Goal: Task Accomplishment & Management: Complete application form

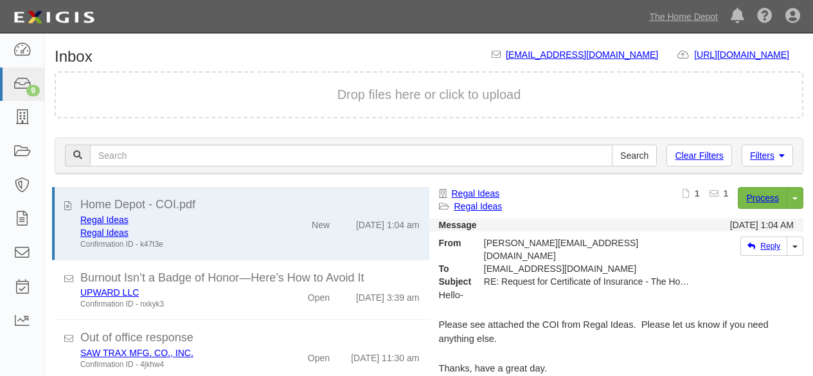
scroll to position [45, 0]
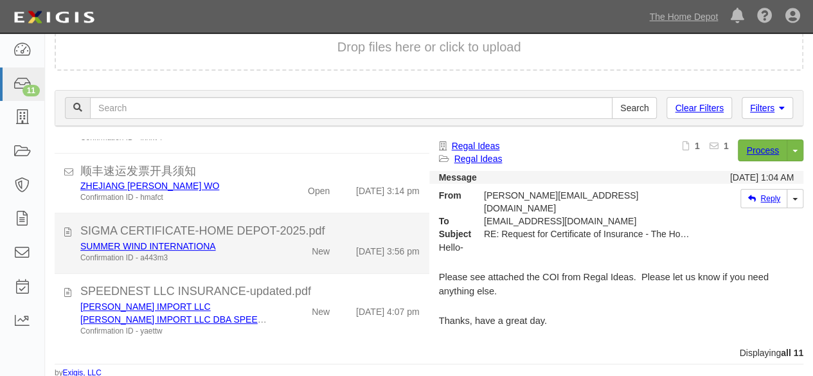
scroll to position [49, 0]
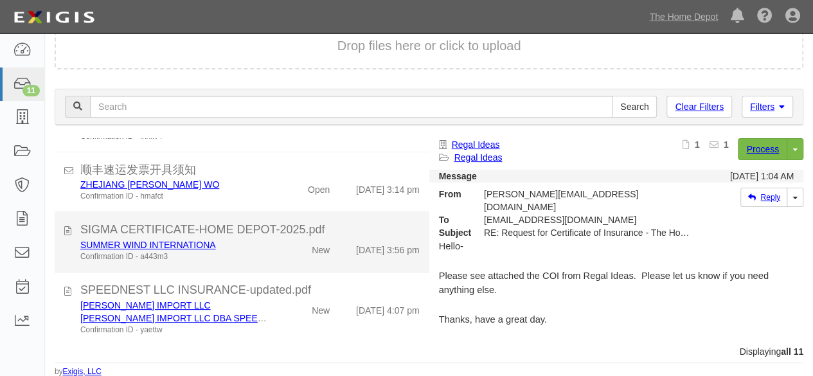
click at [280, 258] on div "SUMMER WIND INTERNATIONA Confirmation ID - a443m3 New 9/11/25 3:56 pm" at bounding box center [250, 251] width 359 height 24
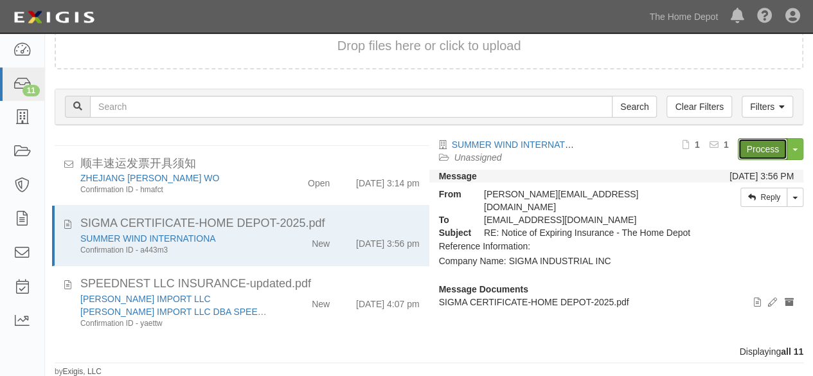
click at [760, 154] on link "Process" at bounding box center [763, 149] width 50 height 22
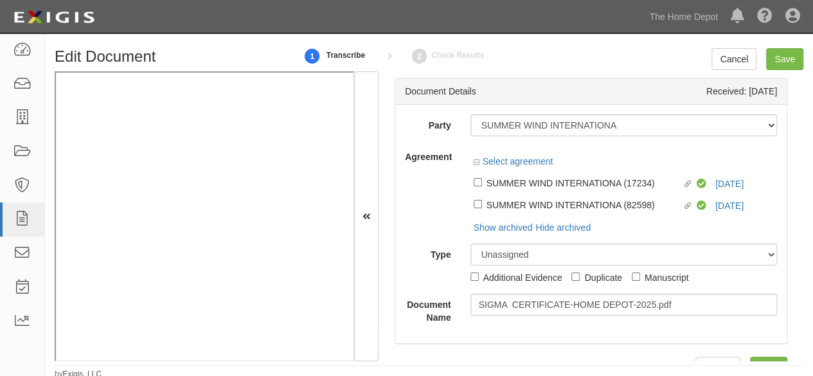
click at [721, 185] on div "Linked agreement SUMMER WIND INTERNATIONA (17234) Linked agreement Compliant 9/…" at bounding box center [624, 182] width 307 height 22
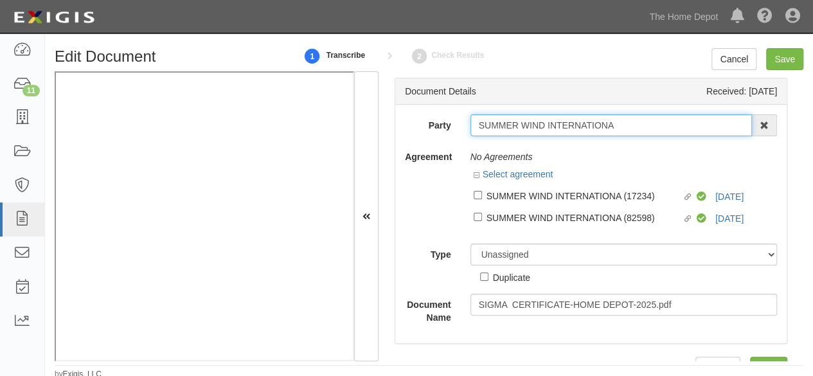
click at [661, 135] on input "SUMMER WIND INTERNATIONA" at bounding box center [612, 125] width 282 height 22
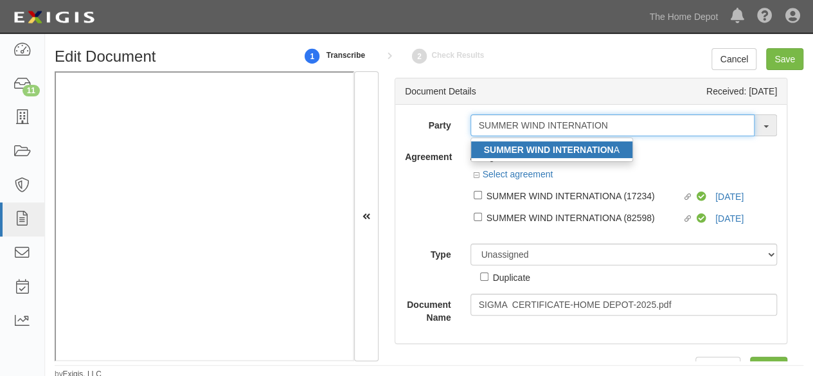
type input "SUMMER WIND INTERNATION"
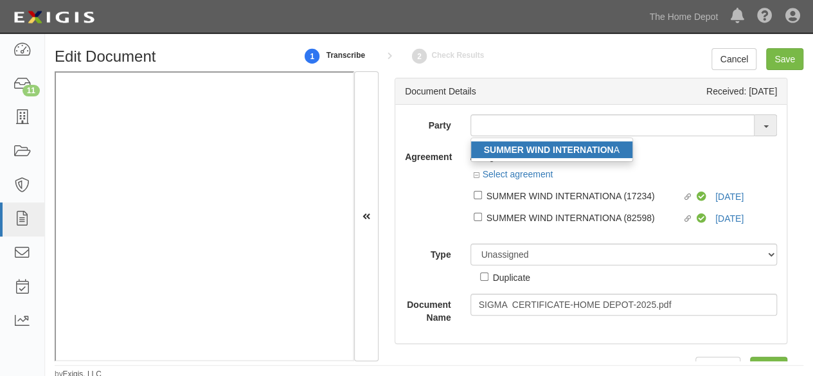
drag, startPoint x: 557, startPoint y: 154, endPoint x: 631, endPoint y: 367, distance: 225.9
click at [557, 154] on strong "SUMMER WIND INTERNATION" at bounding box center [549, 150] width 130 height 10
type input "SUMMER WIND INTERNATIONA"
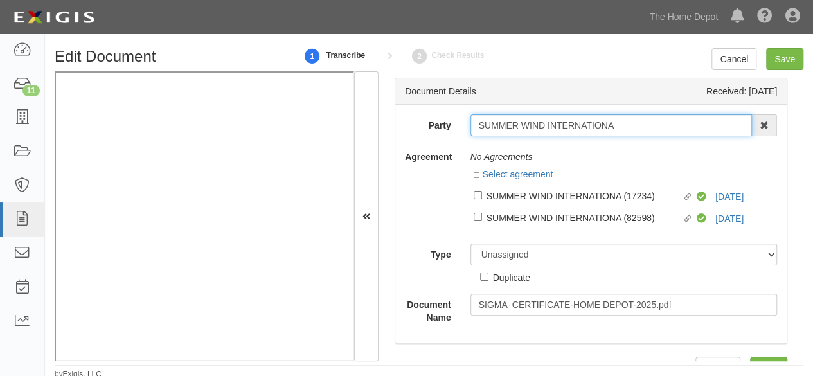
click at [518, 122] on input "SUMMER WIND INTERNATIONA" at bounding box center [612, 125] width 282 height 22
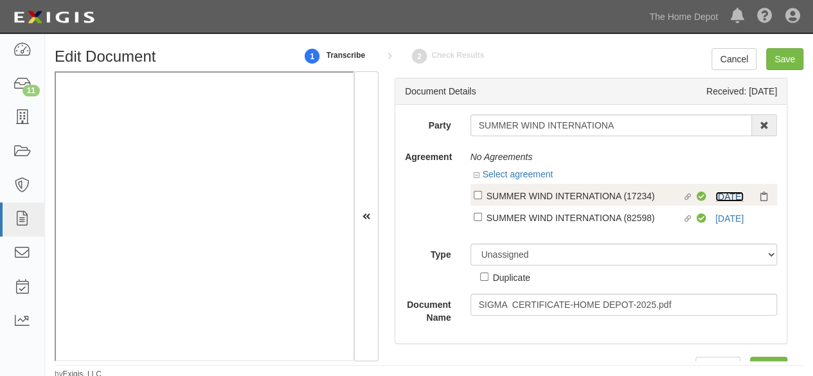
click at [717, 194] on link "9/10/26" at bounding box center [730, 197] width 28 height 10
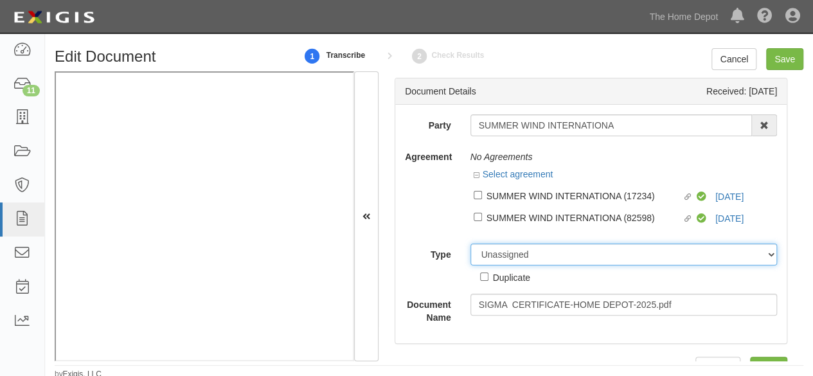
click at [486, 249] on select "Unassigned Binder Cancellation Notice Certificate Contract Endorsement Insuranc…" at bounding box center [624, 255] width 307 height 22
select select "OtherDetail"
click at [471, 244] on select "Unassigned Binder Cancellation Notice Certificate Contract Endorsement Insuranc…" at bounding box center [624, 255] width 307 height 22
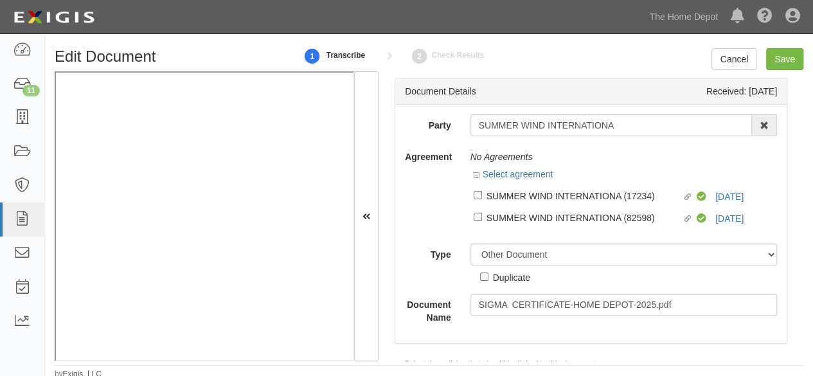
drag, startPoint x: 504, startPoint y: 282, endPoint x: 509, endPoint y: 274, distance: 9.8
click at [503, 281] on div "Duplicate" at bounding box center [511, 277] width 37 height 14
click at [489, 281] on input "Duplicate" at bounding box center [484, 277] width 8 height 8
checkbox input "true"
drag, startPoint x: 787, startPoint y: 68, endPoint x: 619, endPoint y: 19, distance: 174.9
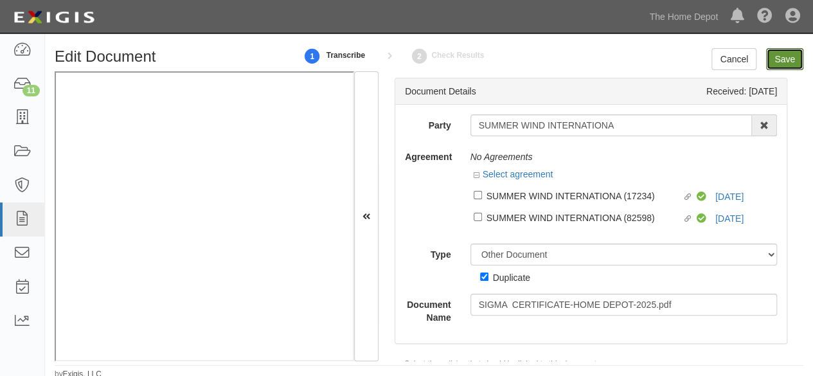
click at [786, 68] on input "Save" at bounding box center [784, 59] width 37 height 22
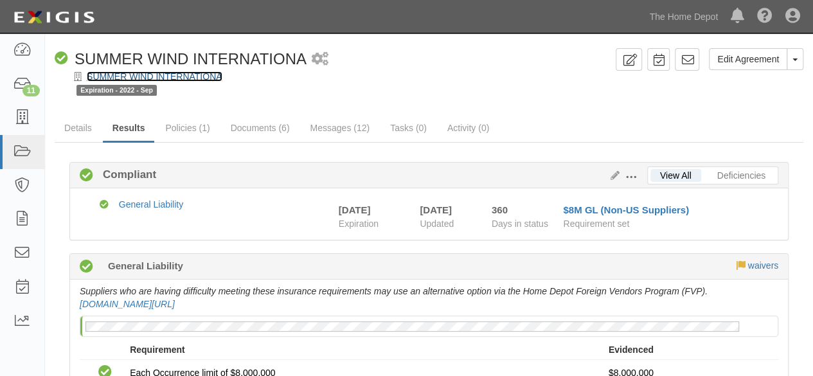
drag, startPoint x: 203, startPoint y: 80, endPoint x: 550, endPoint y: 169, distance: 357.7
click at [204, 80] on link "SUMMER WIND INTERNATIONA" at bounding box center [155, 76] width 136 height 10
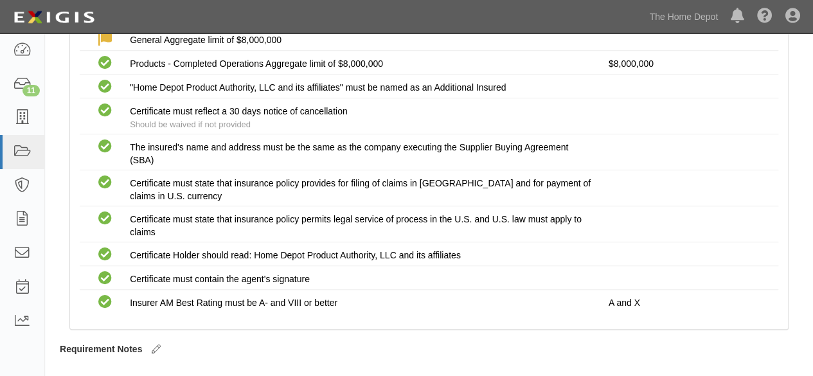
scroll to position [386, 0]
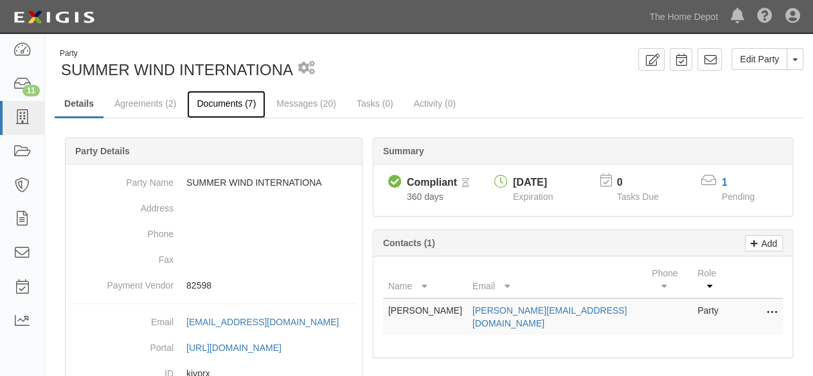
click at [230, 104] on link "Documents (7)" at bounding box center [226, 105] width 78 height 28
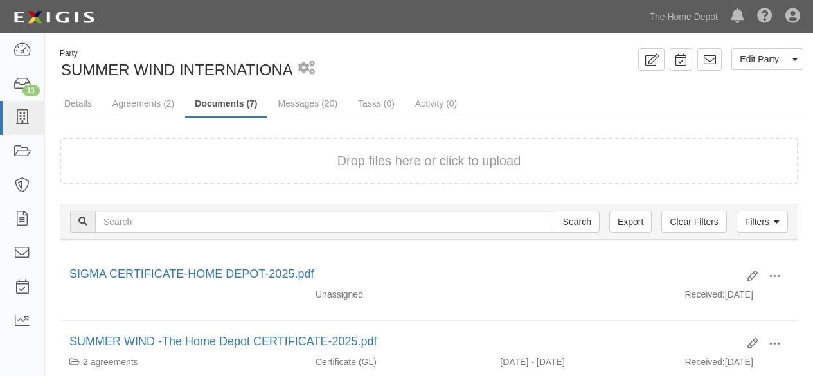
scroll to position [64, 0]
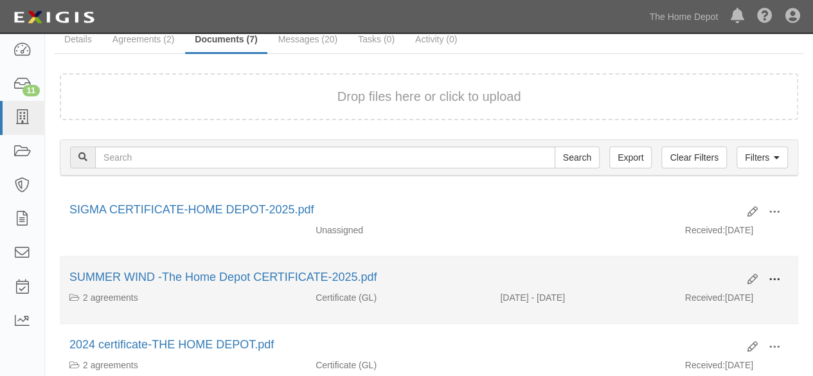
click at [780, 276] on span at bounding box center [775, 280] width 12 height 12
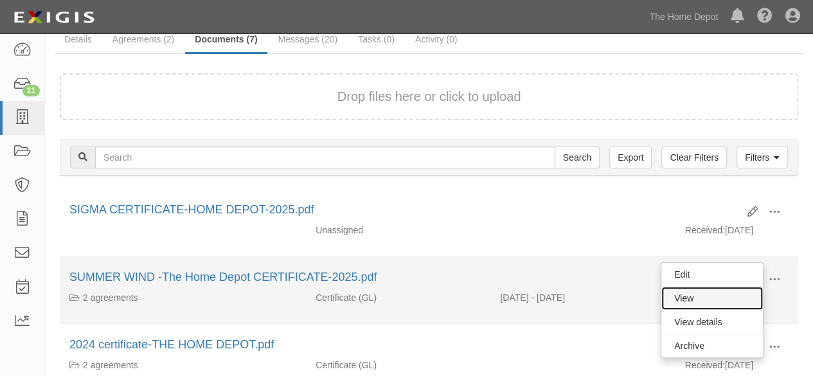
click at [735, 303] on link "View" at bounding box center [713, 298] width 102 height 23
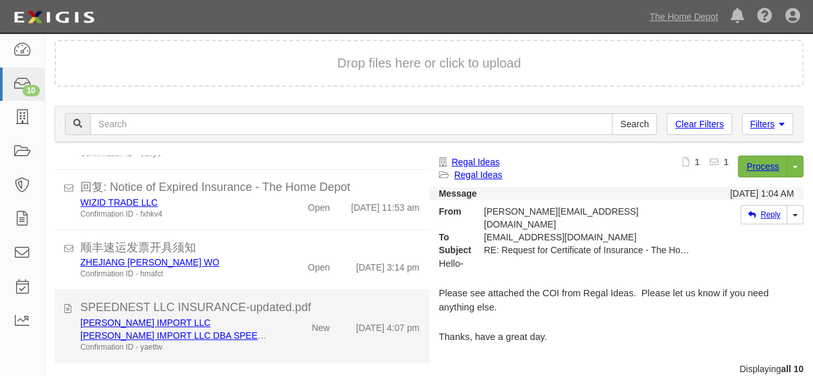
scroll to position [49, 0]
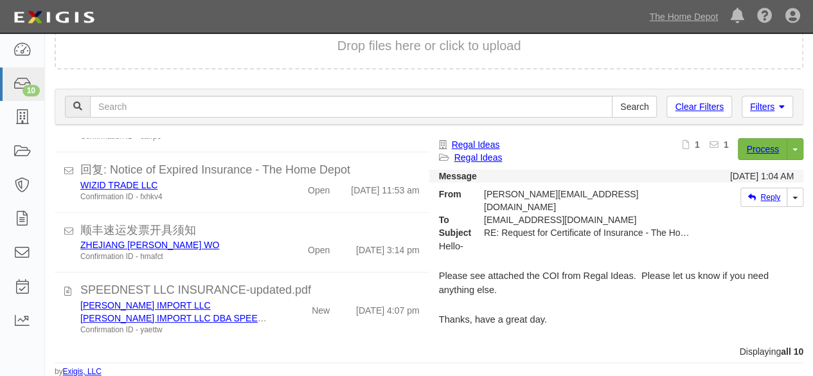
drag, startPoint x: 292, startPoint y: 329, endPoint x: 419, endPoint y: 262, distance: 143.8
click at [293, 329] on div "[PERSON_NAME] IMPORT LLC [PERSON_NAME] IMPORT LLC DBA SPEEDNEST LLC Confirmatio…" at bounding box center [250, 317] width 359 height 37
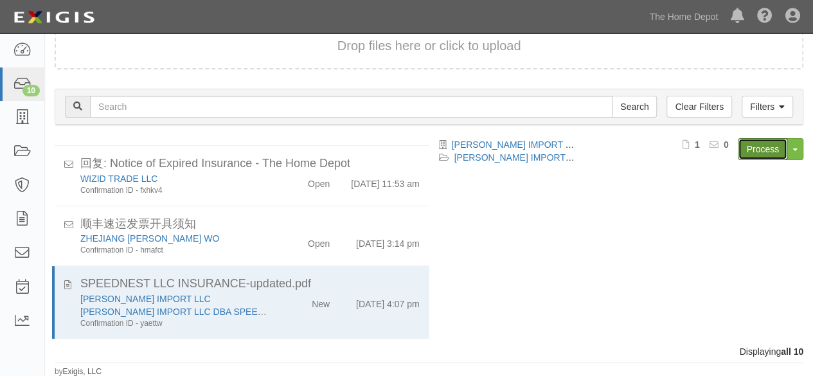
click at [760, 145] on link "Process" at bounding box center [763, 149] width 50 height 22
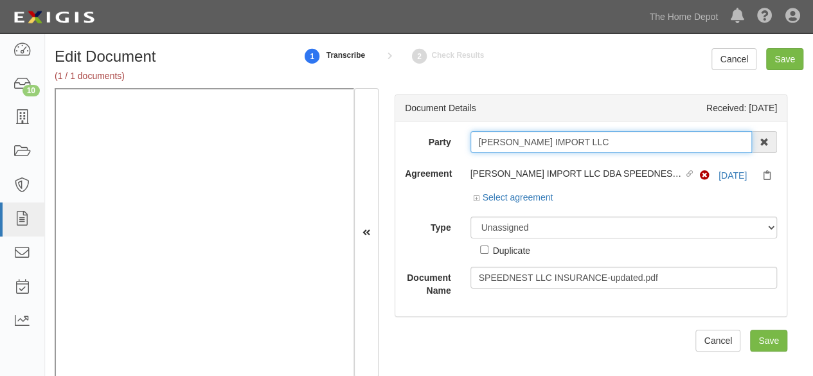
click at [610, 139] on input "[PERSON_NAME] IMPORT LLC" at bounding box center [612, 142] width 282 height 22
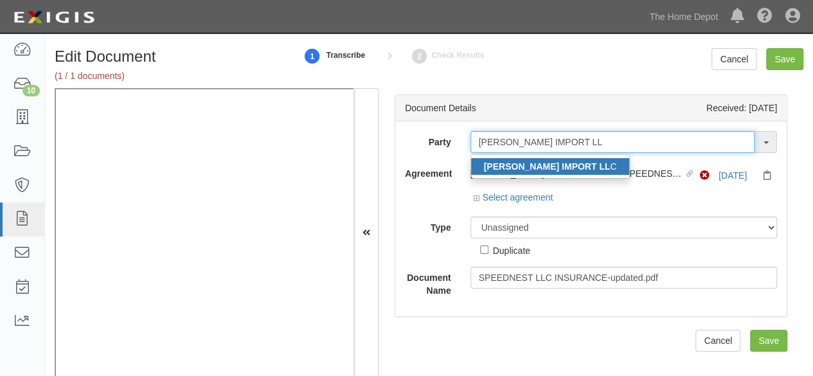
type input "VALERIO IMPORT LL"
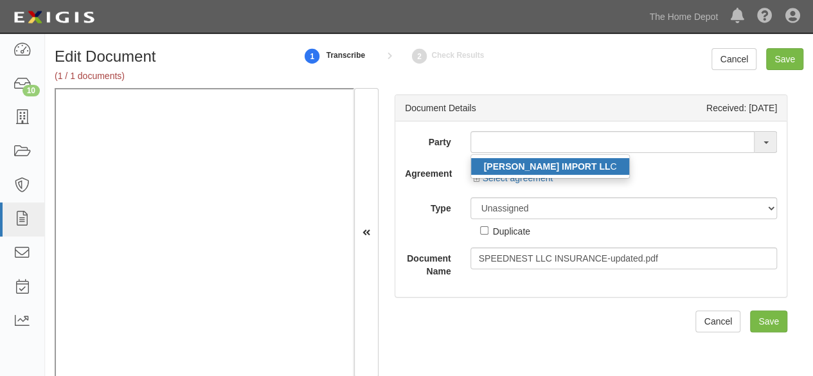
click at [512, 168] on strong "VALERIO IMPORT LL" at bounding box center [547, 166] width 127 height 10
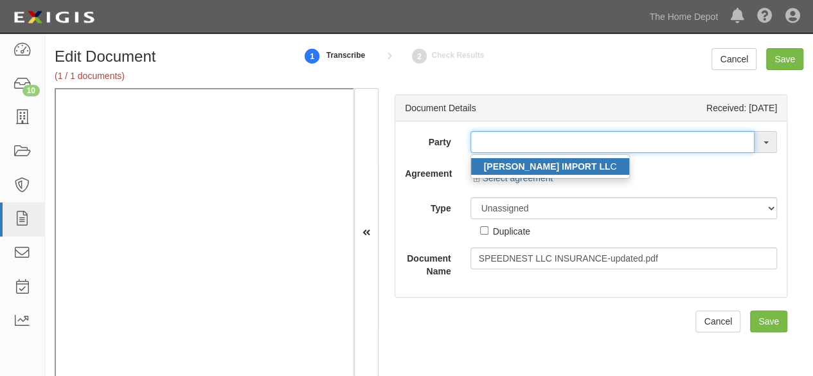
type input "[PERSON_NAME] IMPORT LLC"
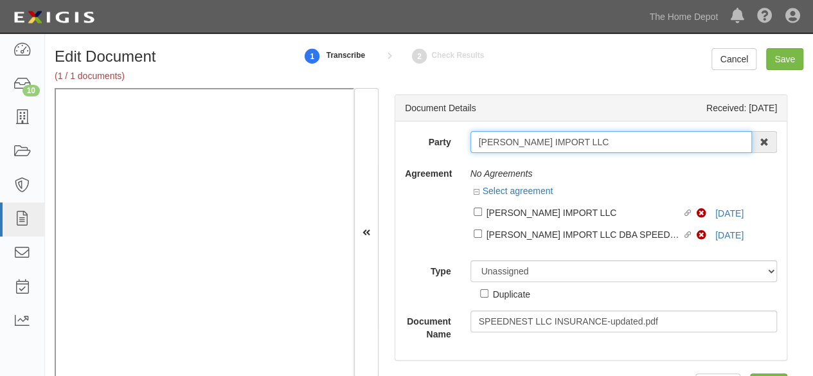
click at [491, 137] on input "VALERIO IMPORT LLC" at bounding box center [612, 142] width 282 height 22
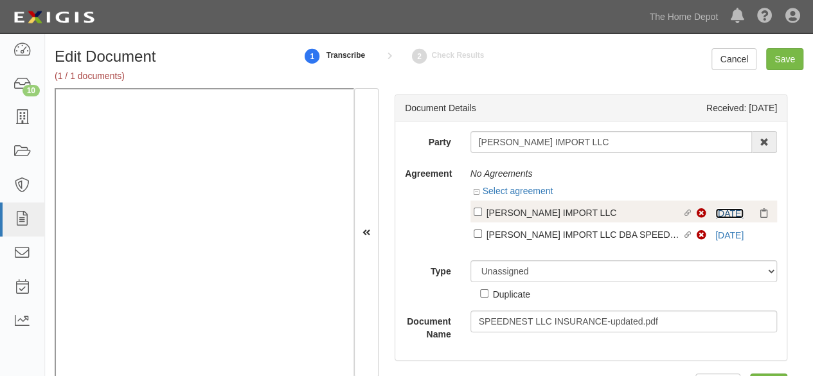
click at [716, 214] on link "7/22/26" at bounding box center [730, 213] width 28 height 10
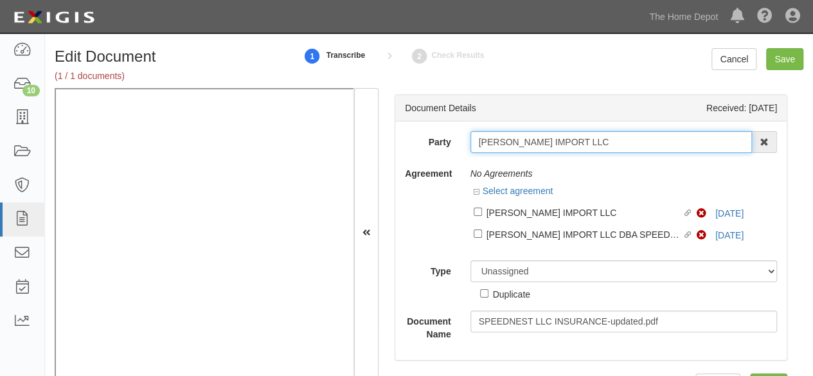
click at [482, 147] on input "VALERIO IMPORT LLC" at bounding box center [612, 142] width 282 height 22
click at [491, 138] on input "VALERIO IMPORT LLC" at bounding box center [612, 142] width 282 height 22
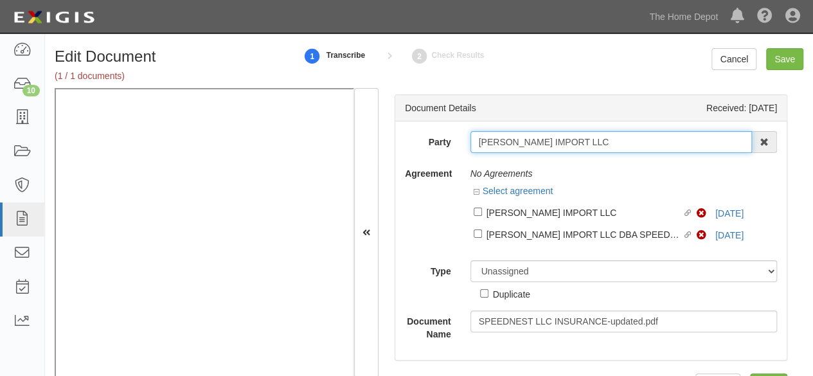
click at [491, 138] on input "VALERIO IMPORT LLC" at bounding box center [612, 142] width 282 height 22
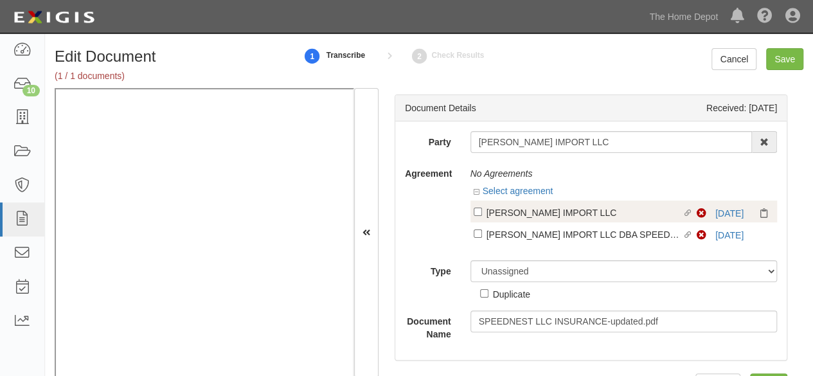
click at [487, 208] on div "VALERIO IMPORT LLC" at bounding box center [585, 212] width 196 height 14
click at [482, 208] on input "Linked agreement VALERIO IMPORT LLC Linked agreement" at bounding box center [478, 212] width 8 height 8
checkbox input "true"
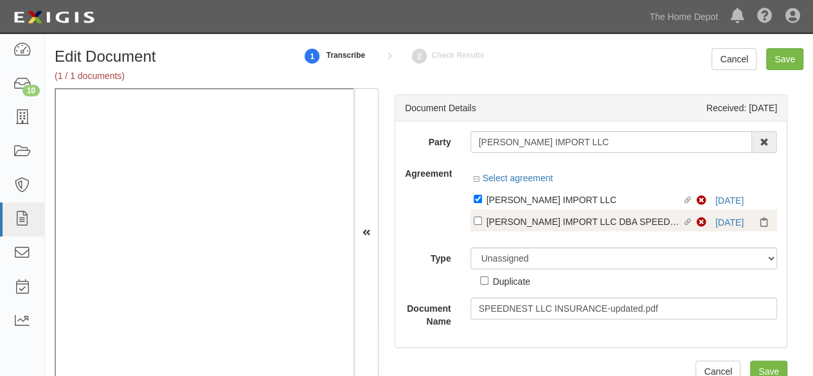
click at [495, 222] on div "VALERIO IMPORT LLC DBA SPEEDNEST LLC" at bounding box center [585, 221] width 196 height 14
click at [482, 222] on input "Linked agreement VALERIO IMPORT LLC DBA SPEEDNEST LLC Linked agreement" at bounding box center [478, 221] width 8 height 8
checkbox input "true"
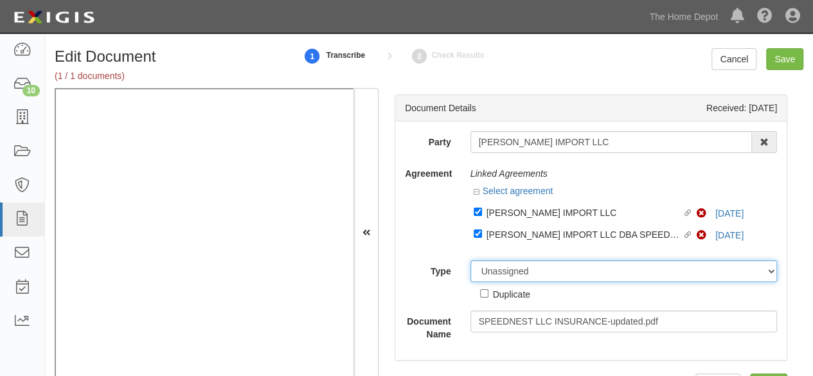
click at [489, 268] on select "Unassigned Binder Cancellation Notice Certificate Contract Endorsement Insuranc…" at bounding box center [624, 271] width 307 height 22
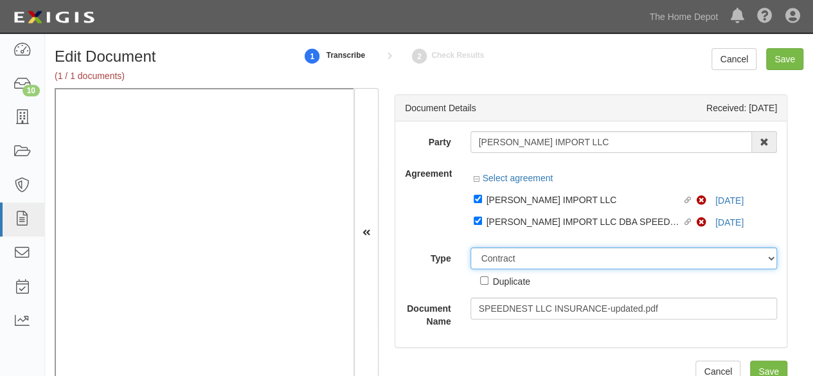
click at [471, 248] on select "Unassigned Binder Cancellation Notice Certificate Contract Endorsement Insuranc…" at bounding box center [624, 259] width 307 height 22
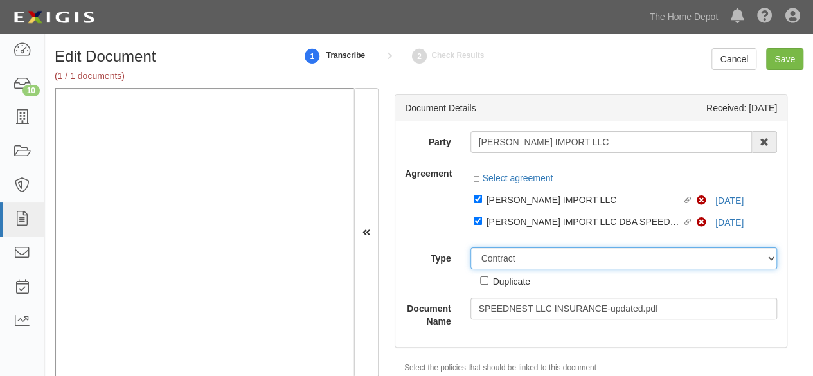
click at [503, 260] on select "Unassigned Binder Cancellation Notice Certificate Contract Endorsement Insuranc…" at bounding box center [624, 259] width 307 height 22
select select "CertificateDetail"
click at [471, 248] on select "Unassigned Binder Cancellation Notice Certificate Contract Endorsement Insuranc…" at bounding box center [624, 259] width 307 height 22
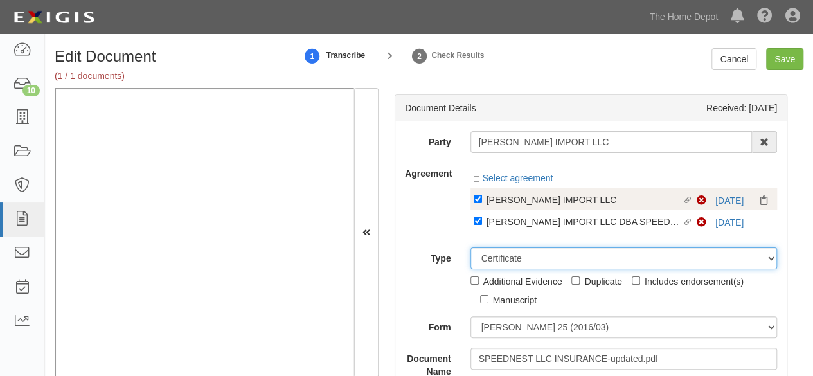
scroll to position [193, 0]
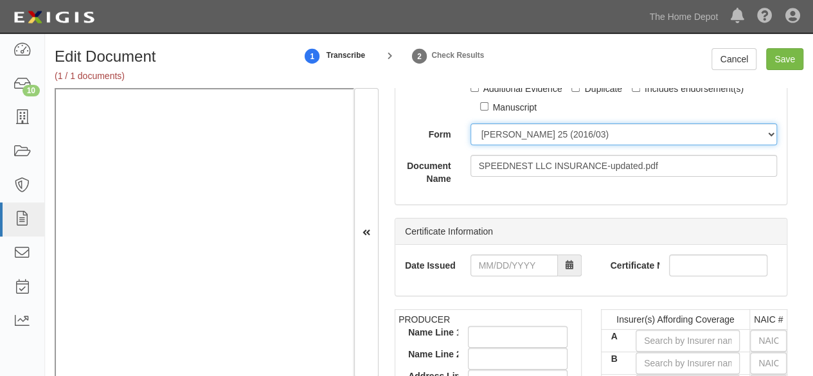
drag, startPoint x: 514, startPoint y: 133, endPoint x: 514, endPoint y: 142, distance: 9.0
click at [514, 133] on select "ACORD 25 (2016/03) ACORD 101 ACORD 855 NY (2014/05) General" at bounding box center [624, 134] width 307 height 22
select select "GeneralFormDetail"
click at [471, 123] on select "ACORD 25 (2016/03) ACORD 101 ACORD 855 NY (2014/05) General" at bounding box center [624, 134] width 307 height 22
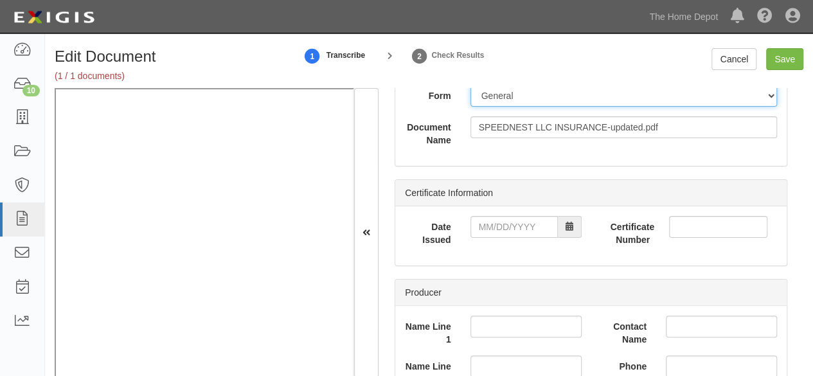
scroll to position [257, 0]
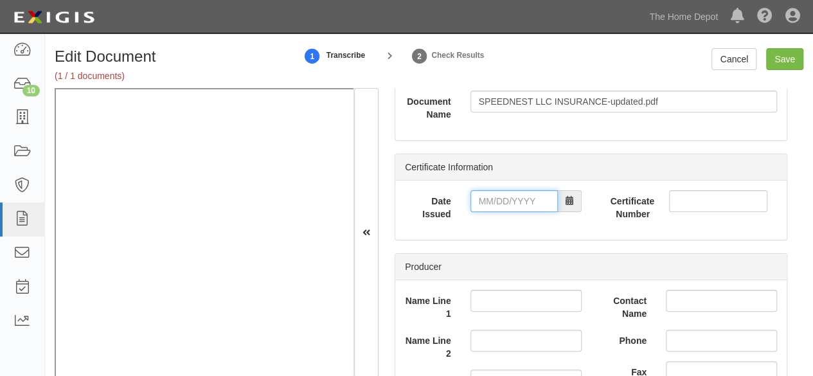
click at [513, 194] on input "Date Issued" at bounding box center [514, 201] width 87 height 22
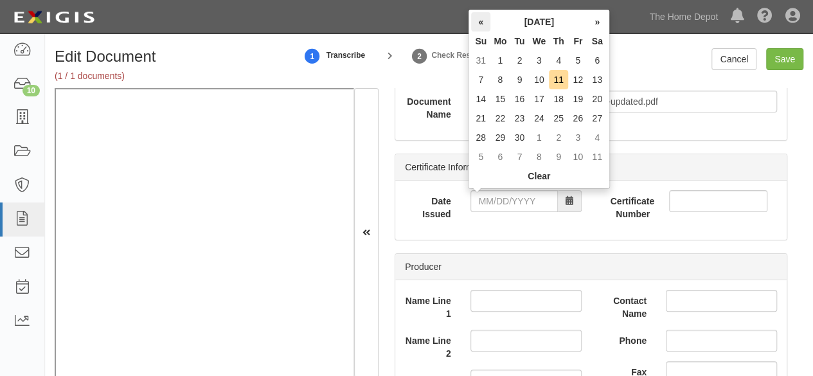
click at [483, 21] on th "«" at bounding box center [480, 21] width 19 height 19
click at [537, 117] on td "23" at bounding box center [539, 118] width 20 height 19
type input "07/23/2025"
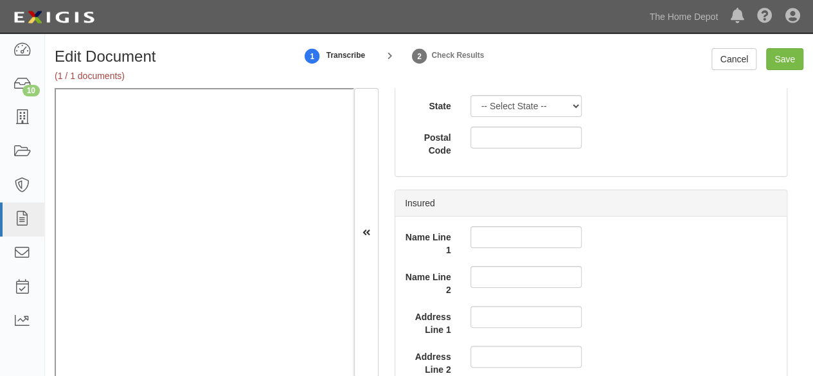
scroll to position [1029, 0]
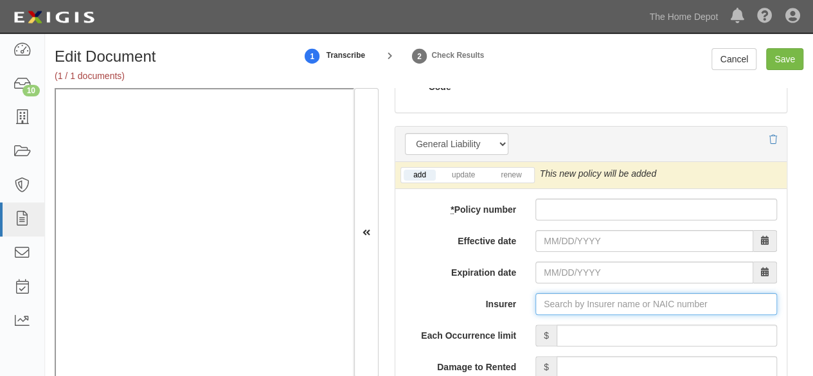
click at [557, 298] on input "Insurer" at bounding box center [657, 304] width 242 height 22
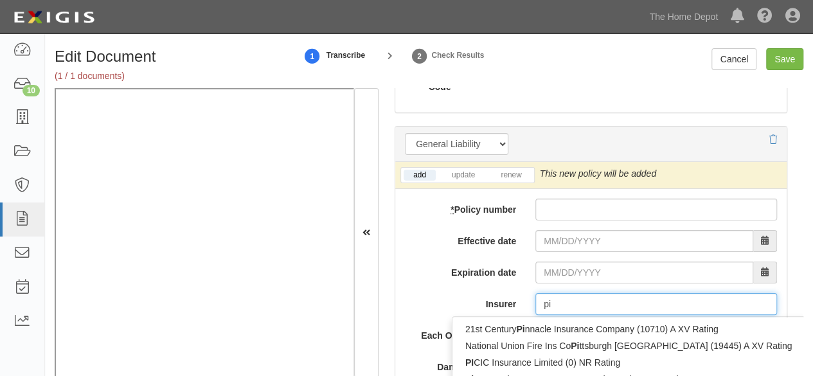
type input "pin"
type input "ping An Health Ins Co of China Ltd (0) A- XIII Rating"
type input "ping"
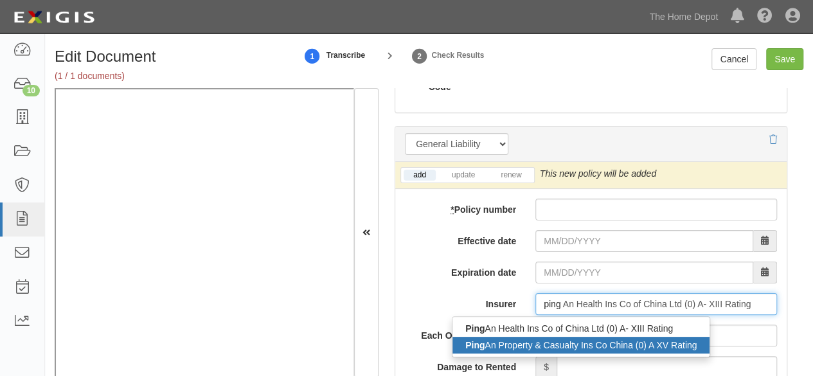
click at [540, 343] on div "Ping An Property & Casualty Ins Co China (0) A XV Rating" at bounding box center [581, 345] width 257 height 17
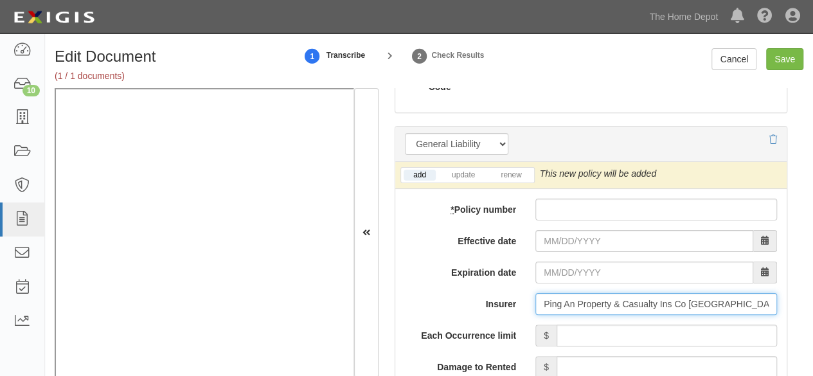
type input "Ping An Property & Casualty Ins Co China (0) A XV Rating"
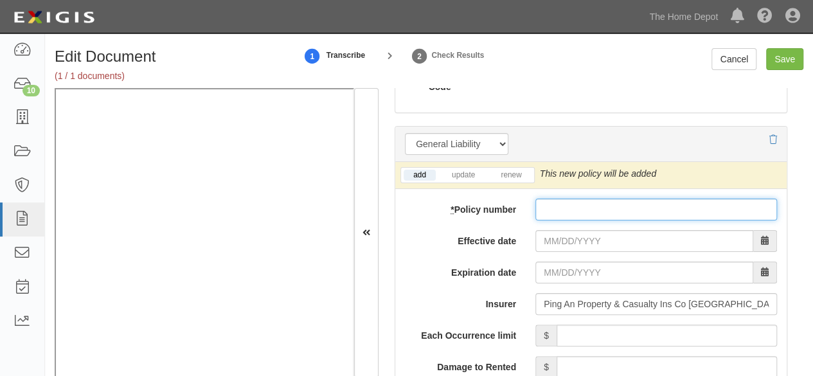
click at [568, 213] on input "* Policy number" at bounding box center [657, 210] width 242 height 22
paste input "10520006800022755257"
type input "10520006800022755257"
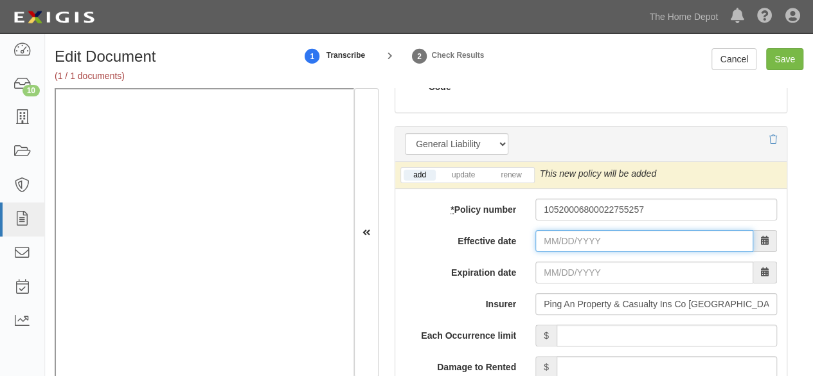
click at [553, 245] on input "Effective date" at bounding box center [645, 241] width 218 height 22
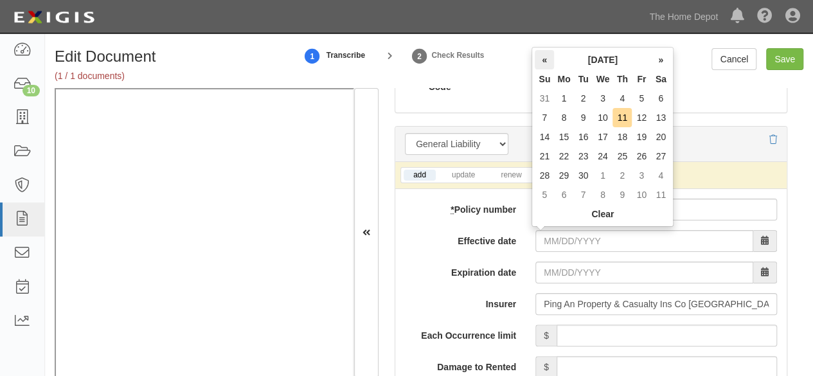
click at [548, 59] on th "«" at bounding box center [544, 59] width 19 height 19
click at [604, 158] on td "23" at bounding box center [603, 156] width 20 height 19
type input "07/23/2025"
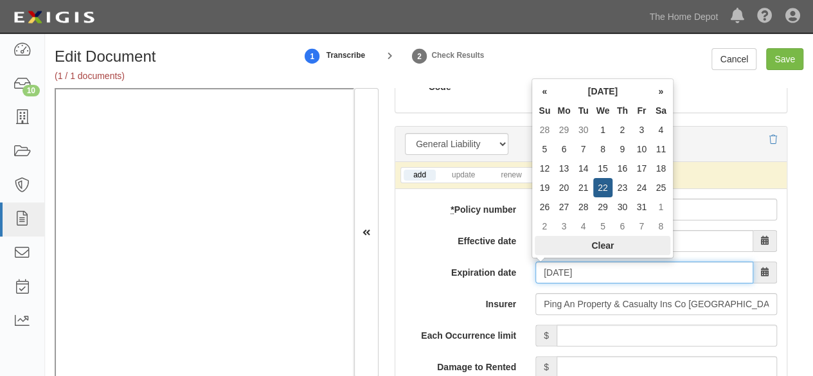
drag, startPoint x: 564, startPoint y: 275, endPoint x: 591, endPoint y: 239, distance: 44.5
click at [566, 273] on input "07/23/2026" at bounding box center [645, 273] width 218 height 22
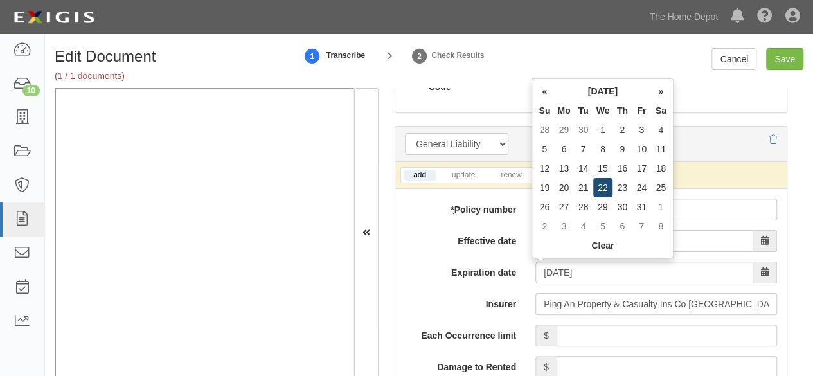
click at [607, 187] on td "22" at bounding box center [603, 187] width 20 height 19
type input "07/22/2026"
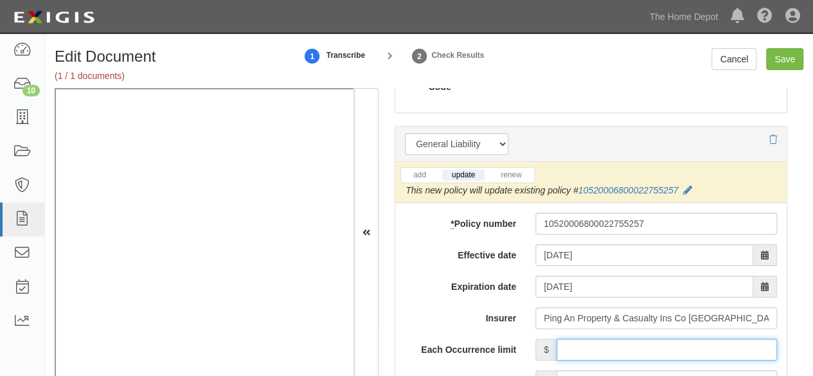
drag, startPoint x: 611, startPoint y: 341, endPoint x: 615, endPoint y: 335, distance: 7.5
click at [611, 341] on input "Each Occurrence limit" at bounding box center [667, 350] width 221 height 22
type input "8,000,000"
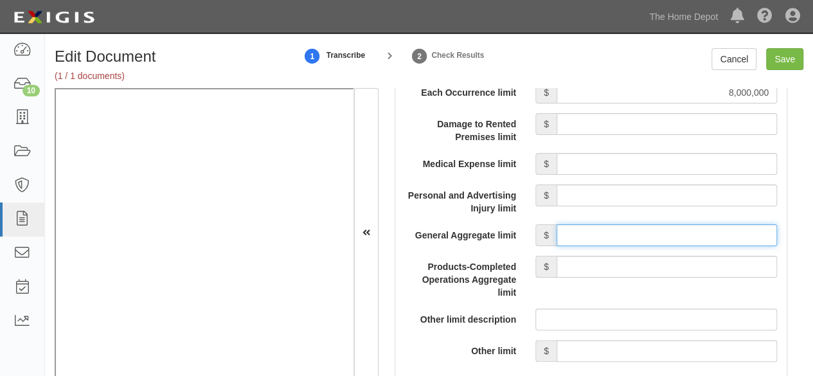
click at [616, 231] on input "General Aggregate limit" at bounding box center [667, 235] width 221 height 22
type input "8,000,000"
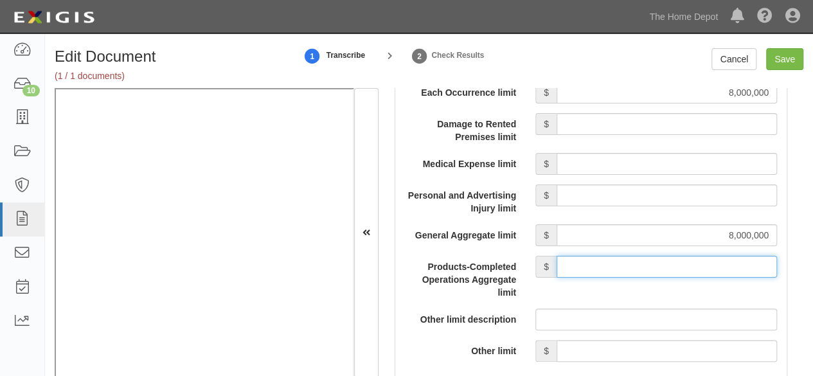
drag, startPoint x: 625, startPoint y: 265, endPoint x: 627, endPoint y: 255, distance: 10.6
click at [626, 263] on input "Products-Completed Operations Aggregate limit" at bounding box center [667, 267] width 221 height 22
type input "8,000,000"
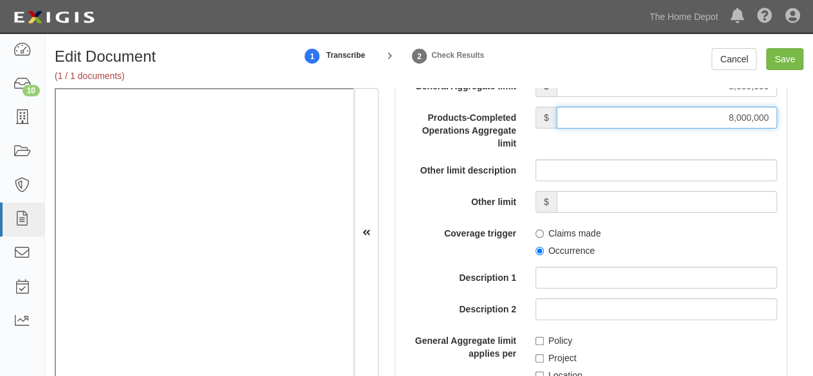
scroll to position [1479, 0]
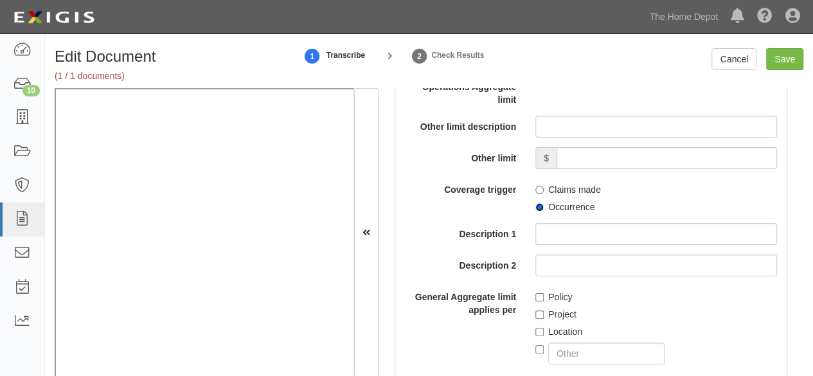
click at [538, 206] on input "Occurrence" at bounding box center [540, 207] width 8 height 8
radio input "true"
click at [536, 297] on input "Policy" at bounding box center [540, 297] width 8 height 8
checkbox input "true"
drag, startPoint x: 785, startPoint y: 57, endPoint x: 752, endPoint y: 80, distance: 40.5
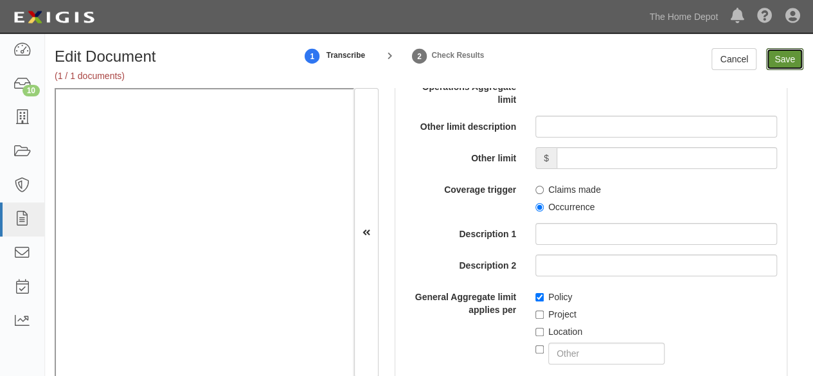
click at [785, 57] on input "Save" at bounding box center [784, 59] width 37 height 22
type input "8000000"
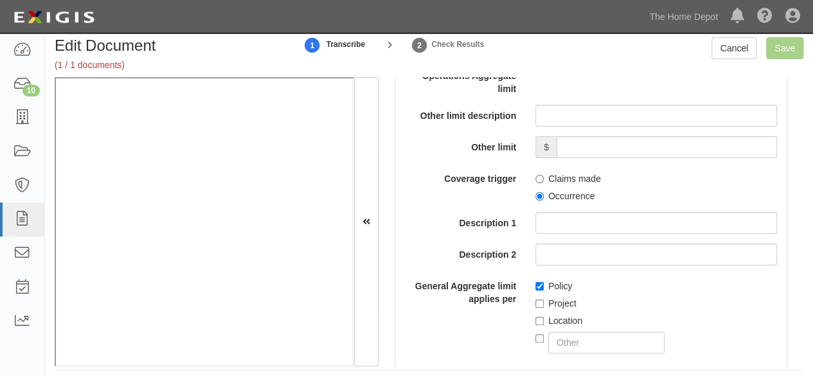
scroll to position [19, 0]
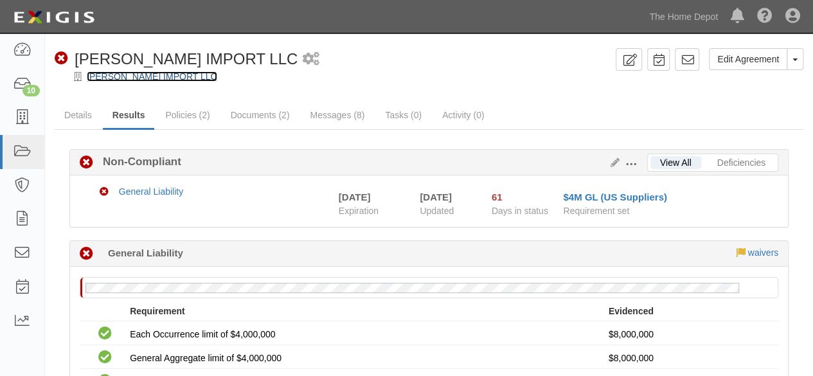
click at [132, 78] on link "[PERSON_NAME] IMPORT LLC" at bounding box center [152, 76] width 131 height 10
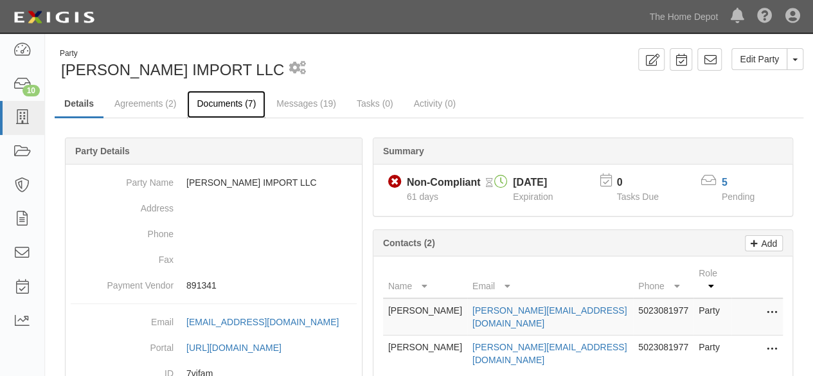
click at [210, 107] on link "Documents (7)" at bounding box center [226, 105] width 78 height 28
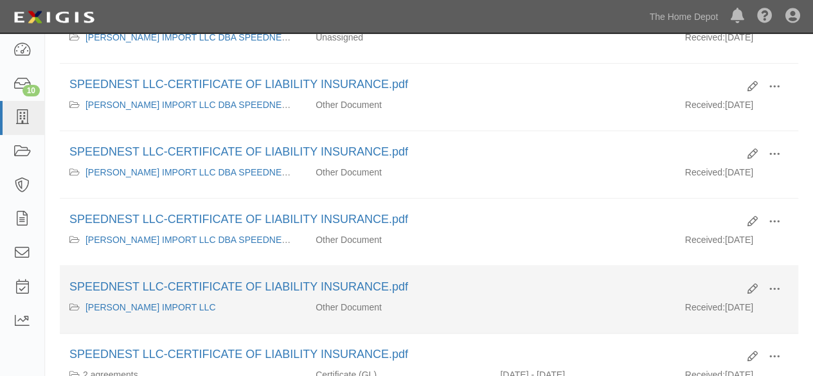
scroll to position [321, 0]
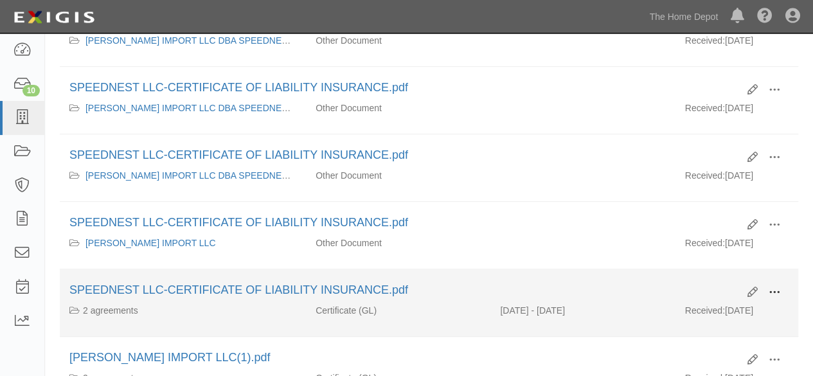
click at [775, 287] on span at bounding box center [775, 293] width 12 height 12
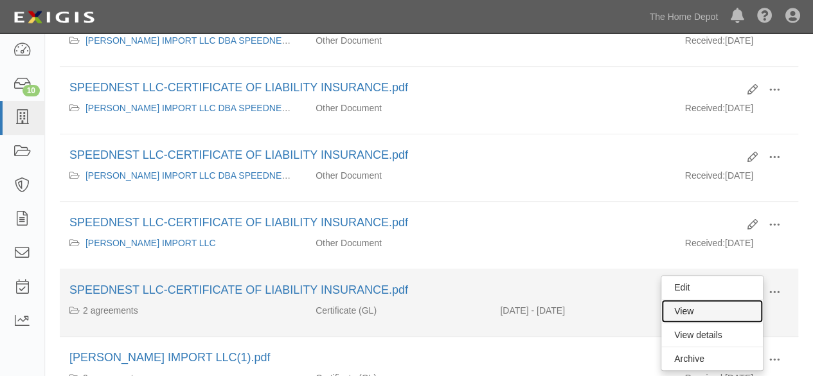
click at [726, 309] on link "View" at bounding box center [713, 311] width 102 height 23
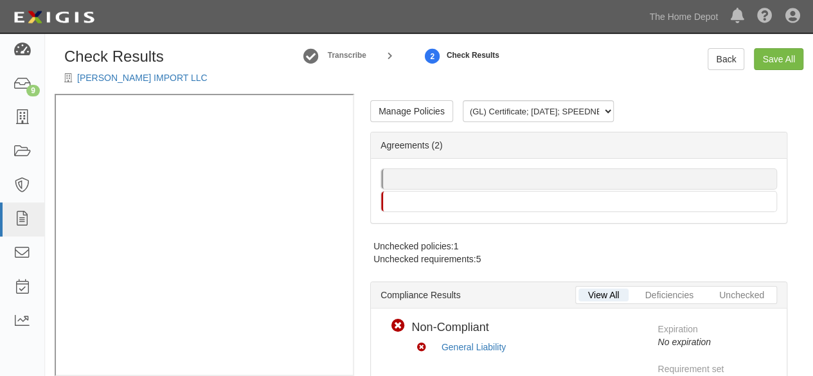
scroll to position [64, 0]
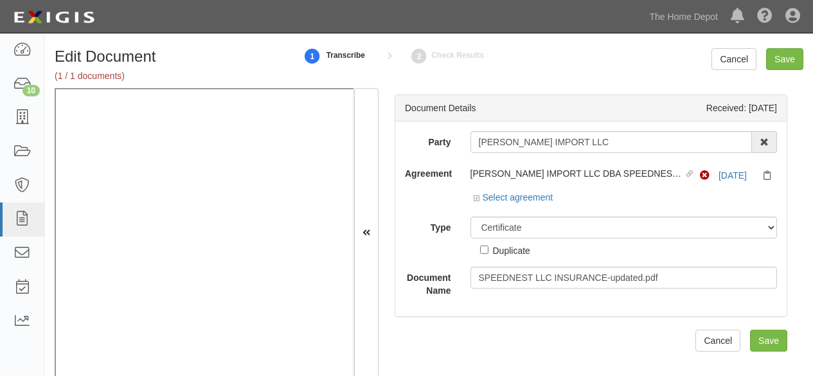
select select "CertificateDetail"
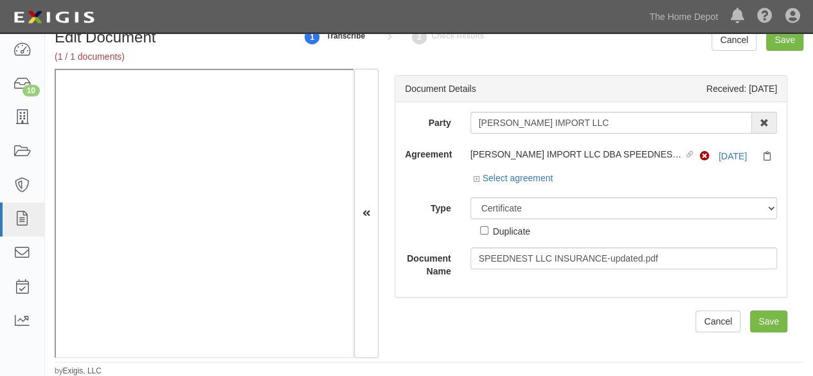
scroll to position [19, 0]
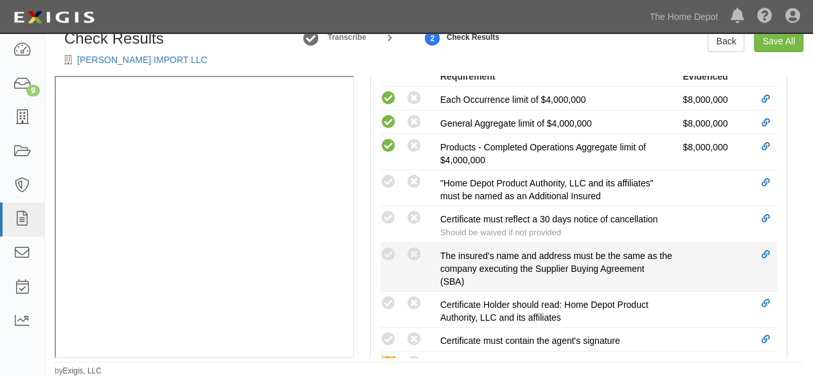
scroll to position [450, 0]
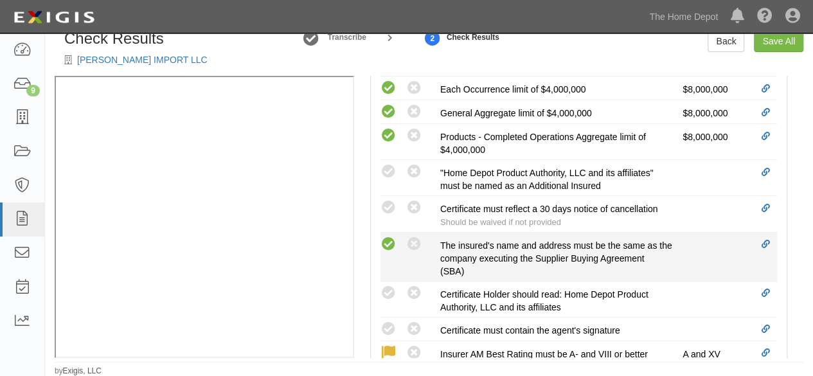
click at [386, 239] on icon at bounding box center [389, 245] width 16 height 16
radio input "true"
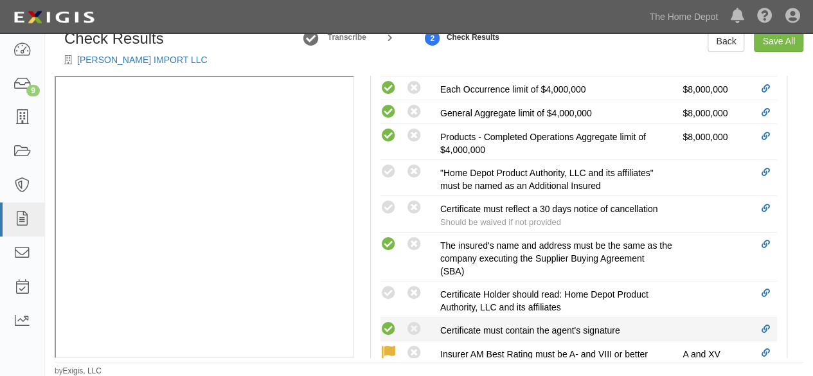
click at [392, 325] on icon at bounding box center [389, 329] width 16 height 16
radio input "true"
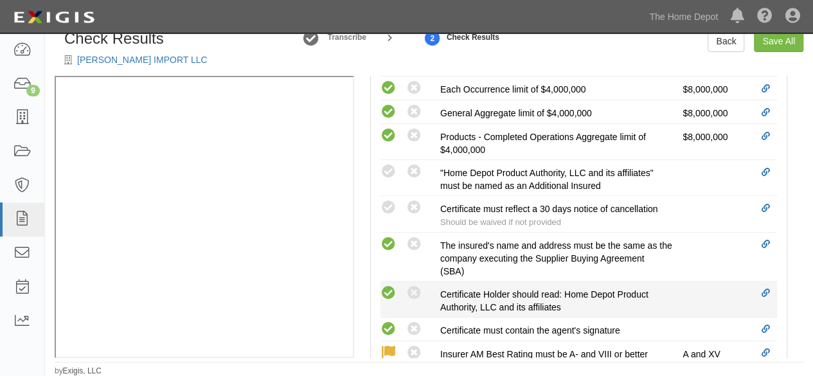
click at [391, 287] on icon at bounding box center [389, 293] width 16 height 16
radio input "true"
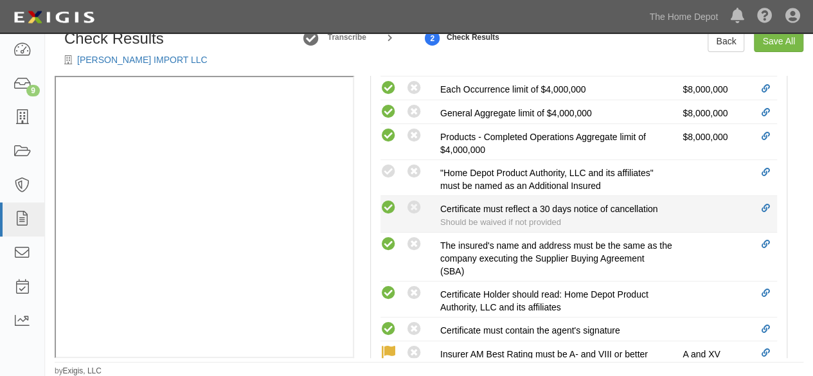
click at [392, 207] on icon at bounding box center [389, 208] width 16 height 16
radio input "true"
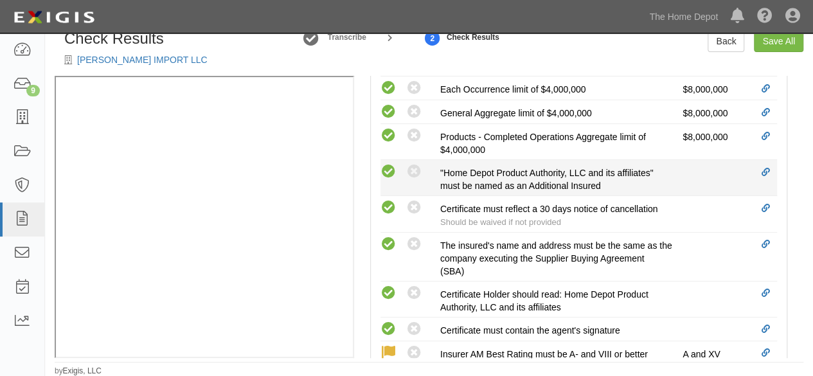
click at [395, 172] on icon at bounding box center [389, 172] width 16 height 16
radio input "true"
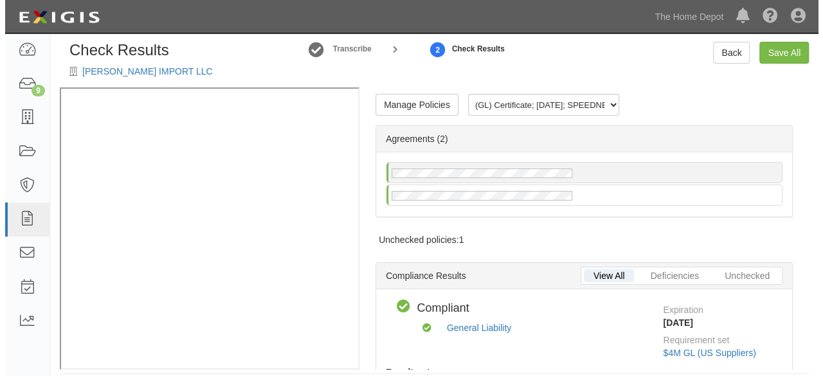
scroll to position [0, 0]
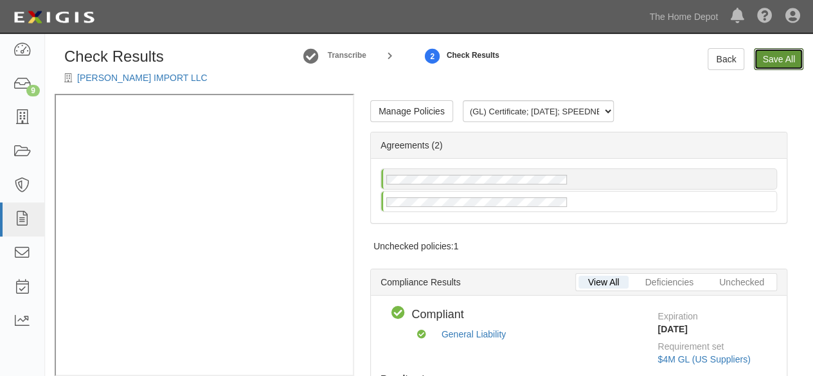
drag, startPoint x: 770, startPoint y: 61, endPoint x: 757, endPoint y: 82, distance: 24.8
click at [770, 62] on link "Save All" at bounding box center [779, 59] width 50 height 22
radio input "false"
radio input "true"
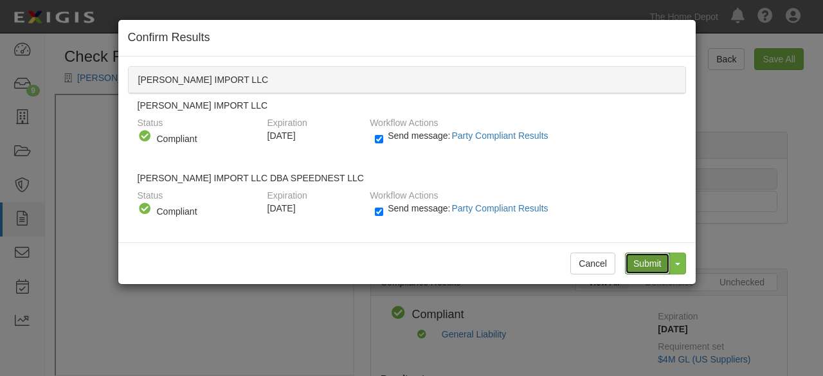
click at [643, 266] on input "Submit" at bounding box center [647, 264] width 45 height 22
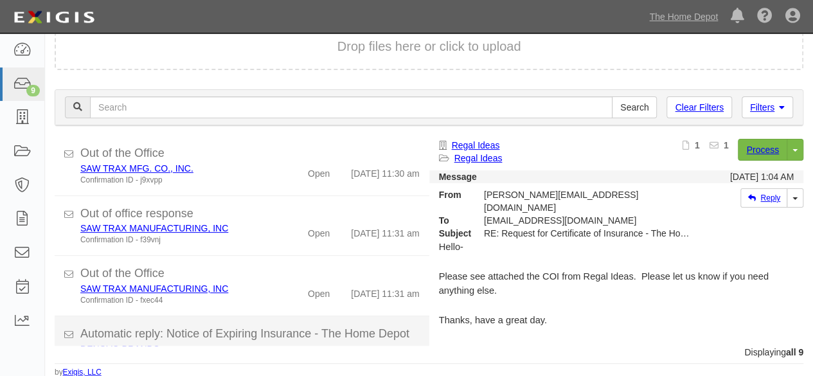
scroll to position [388, 0]
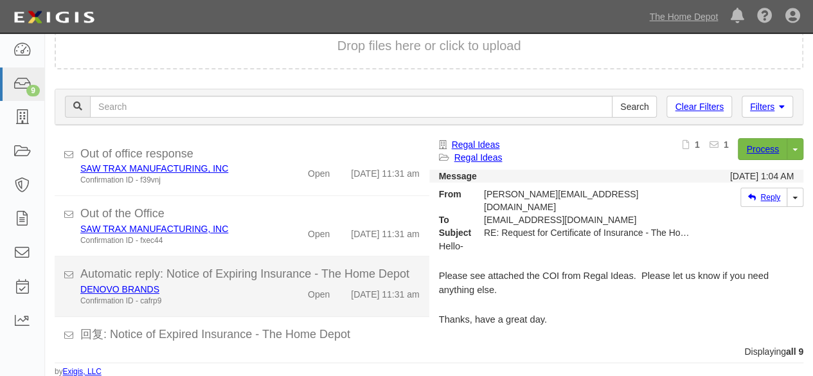
scroll to position [388, 0]
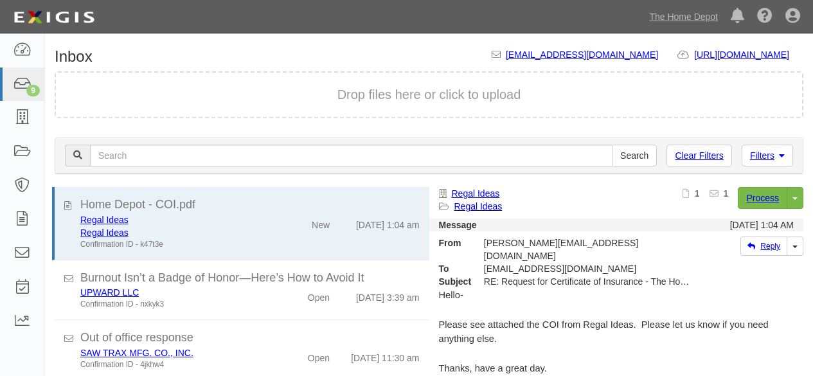
scroll to position [49, 0]
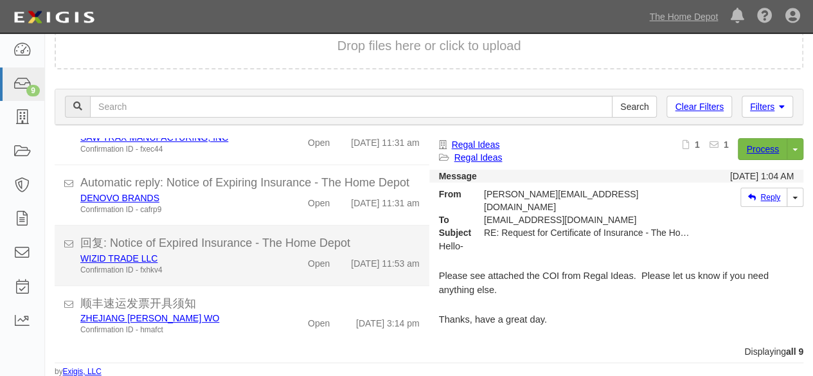
scroll to position [388, 0]
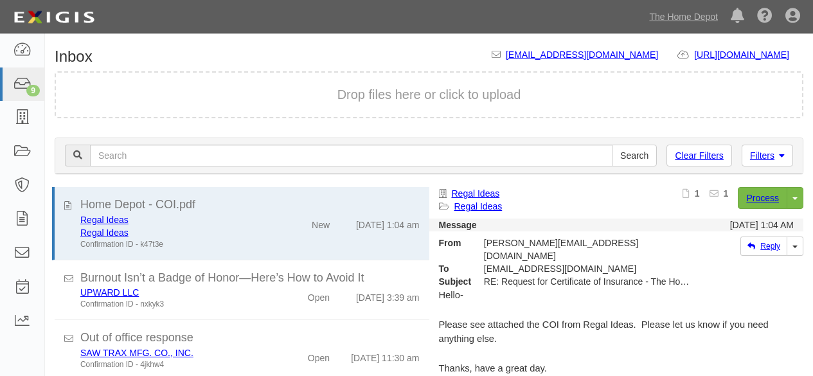
scroll to position [49, 0]
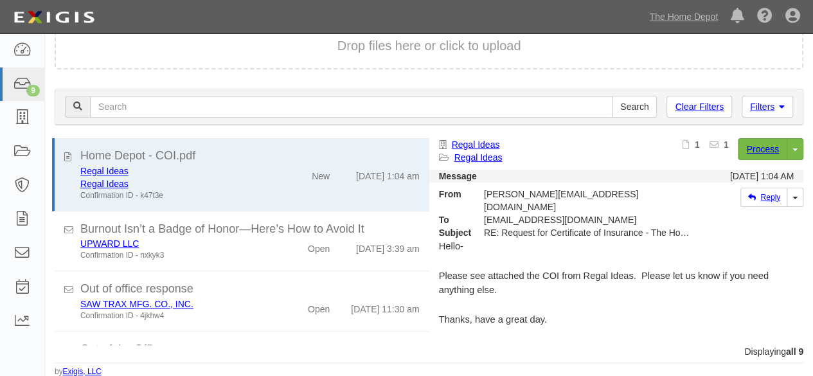
scroll to position [388, 0]
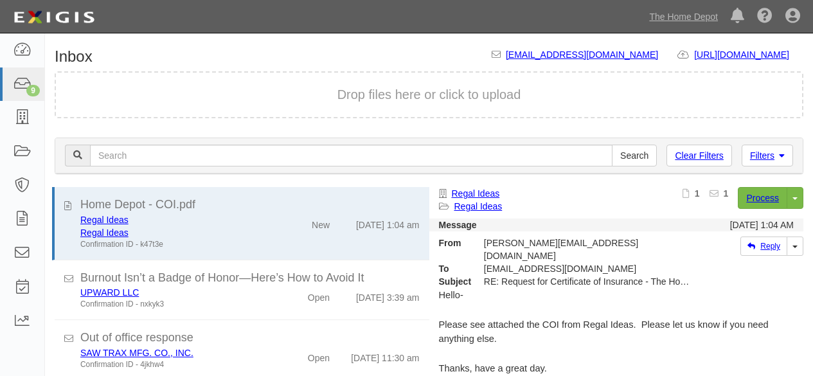
scroll to position [49, 0]
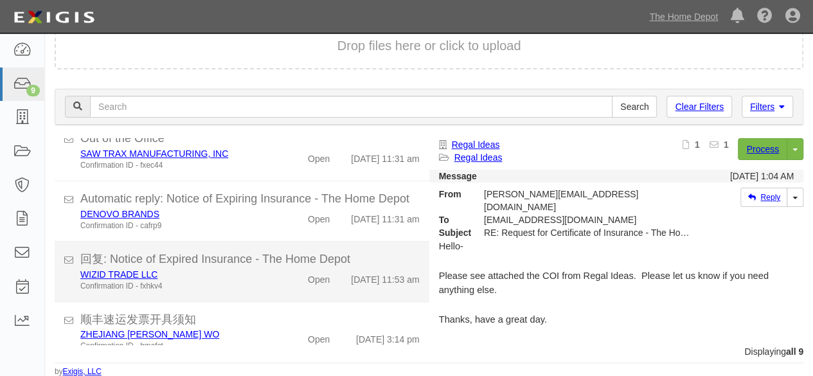
scroll to position [388, 0]
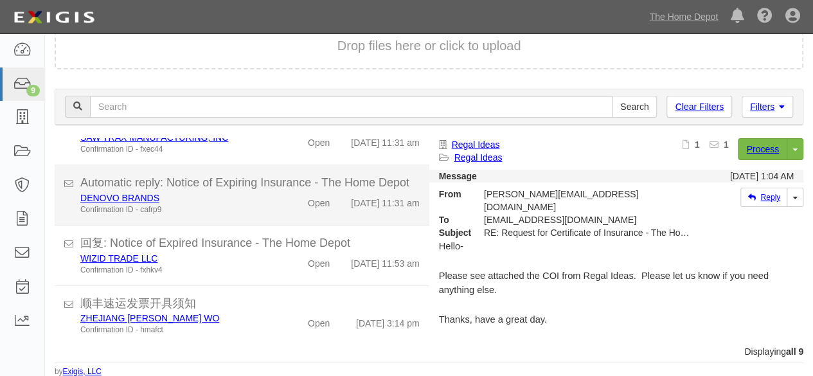
scroll to position [388, 0]
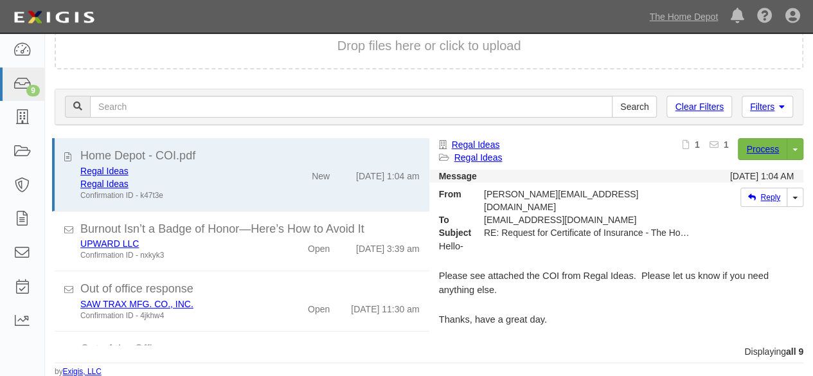
scroll to position [388, 0]
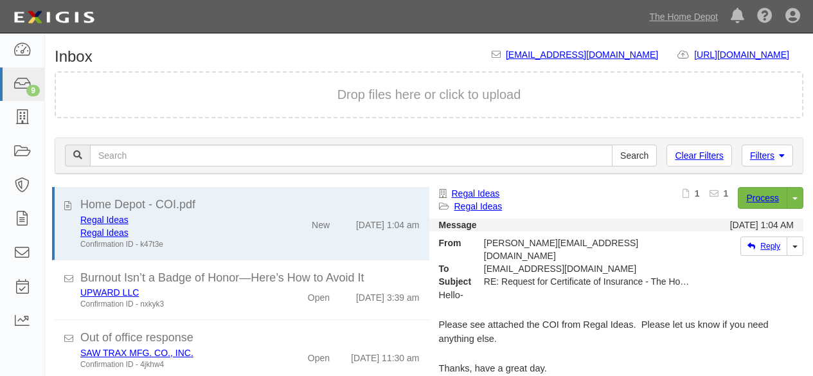
scroll to position [49, 0]
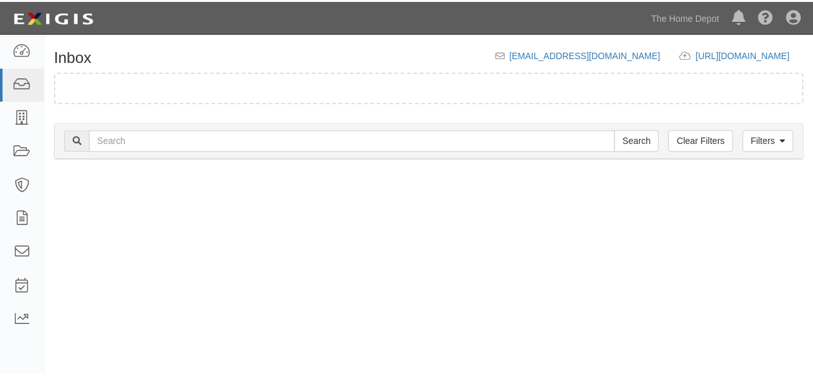
scroll to position [49, 0]
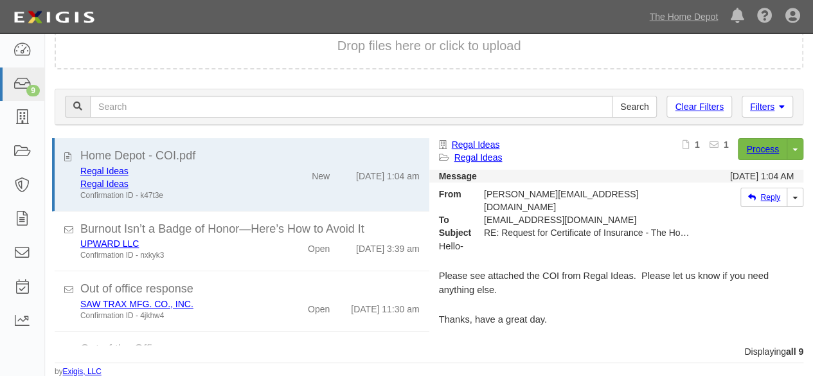
scroll to position [388, 0]
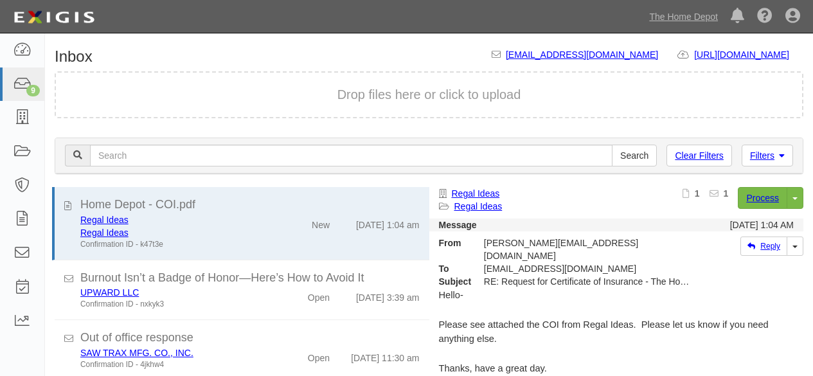
scroll to position [49, 0]
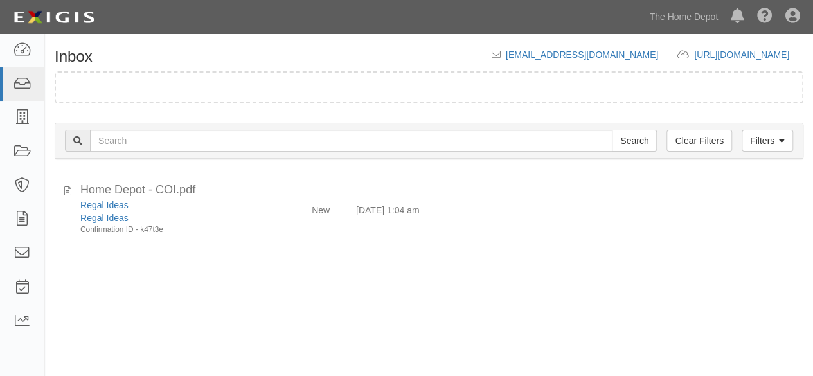
scroll to position [49, 0]
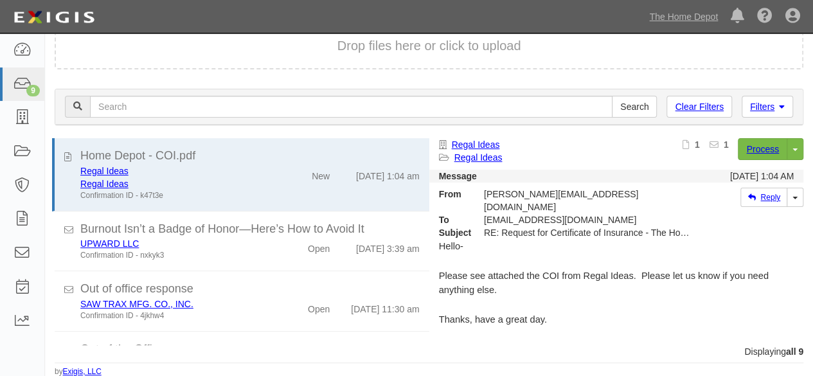
scroll to position [388, 0]
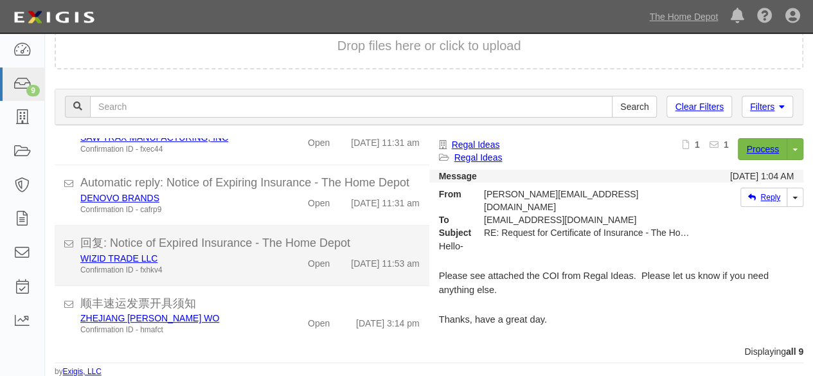
scroll to position [388, 0]
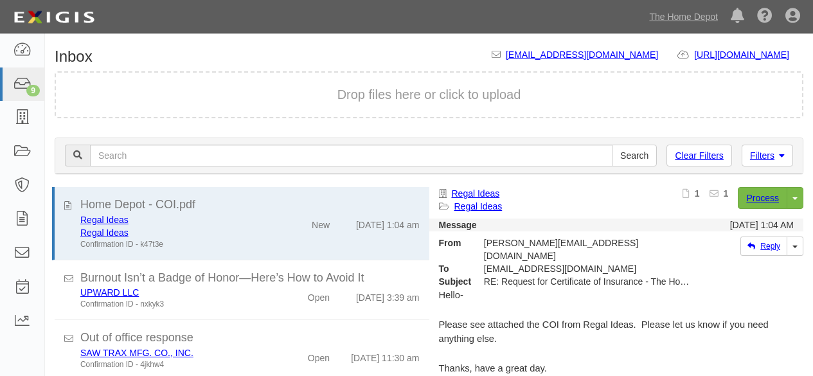
scroll to position [49, 0]
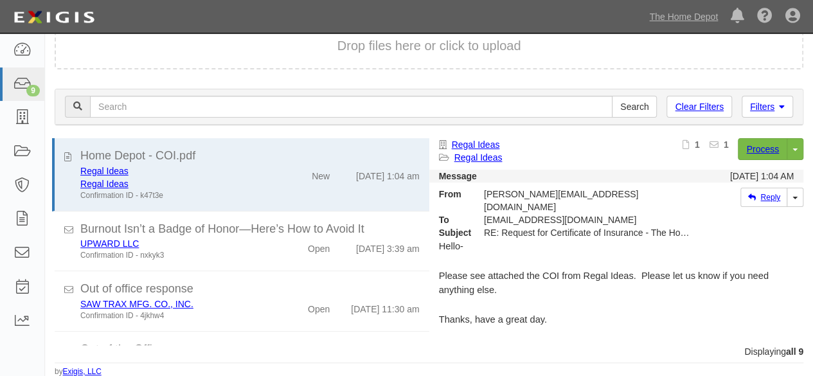
scroll to position [388, 0]
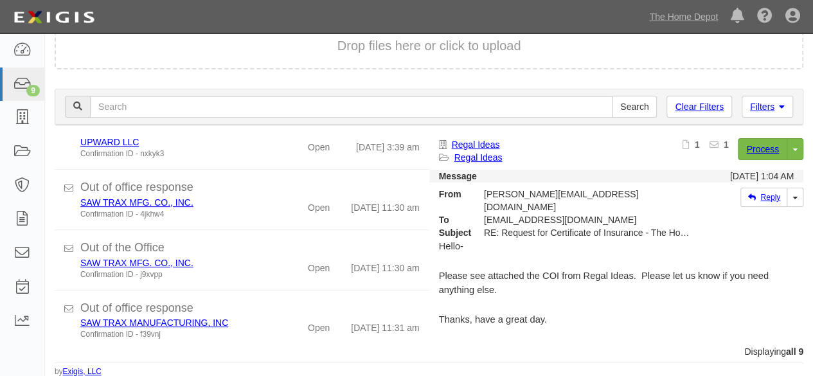
scroll to position [386, 0]
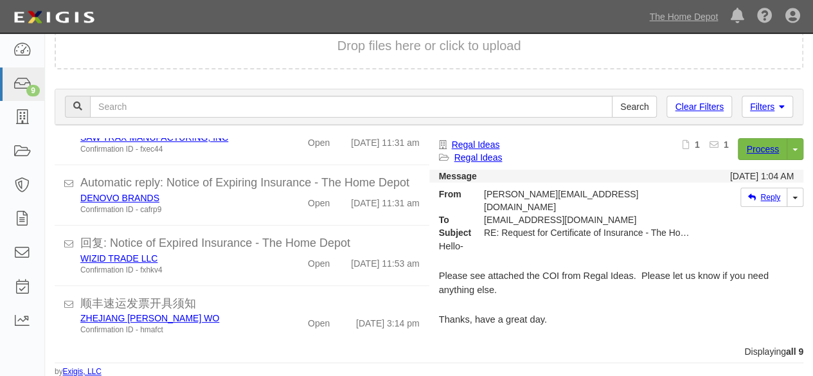
scroll to position [388, 0]
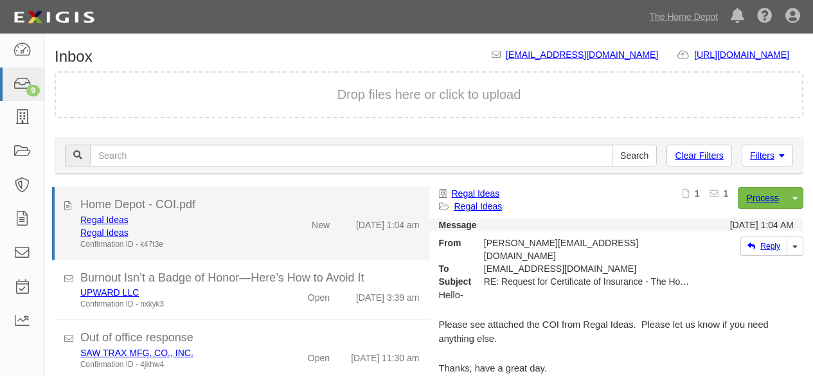
scroll to position [49, 0]
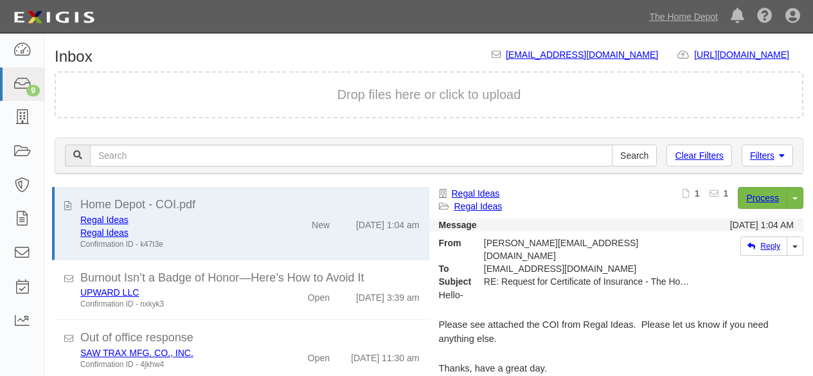
scroll to position [49, 0]
